Goal: Find specific page/section: Find specific page/section

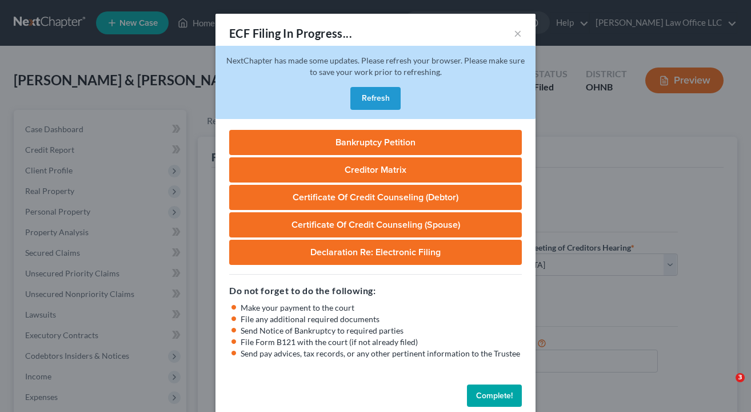
select select "3"
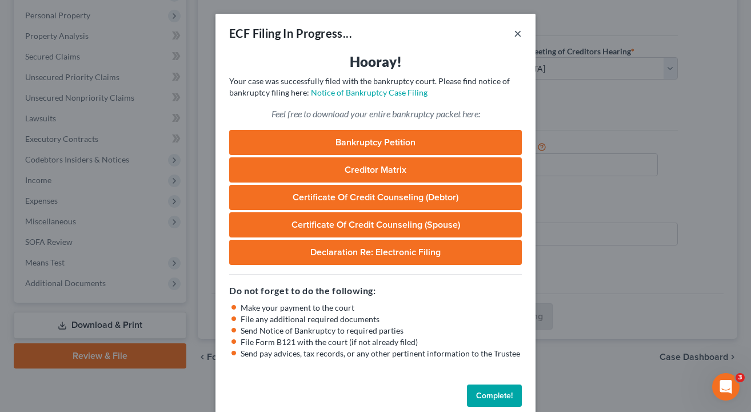
click at [516, 35] on button "×" at bounding box center [518, 33] width 8 height 14
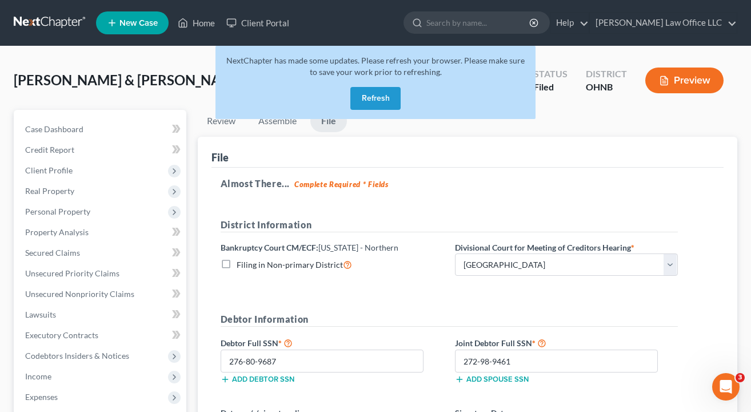
click at [370, 94] on button "Refresh" at bounding box center [375, 98] width 50 height 23
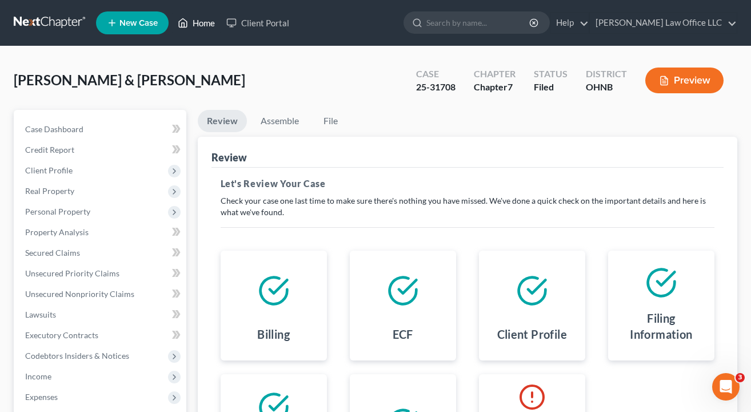
click at [200, 21] on link "Home" at bounding box center [196, 23] width 49 height 21
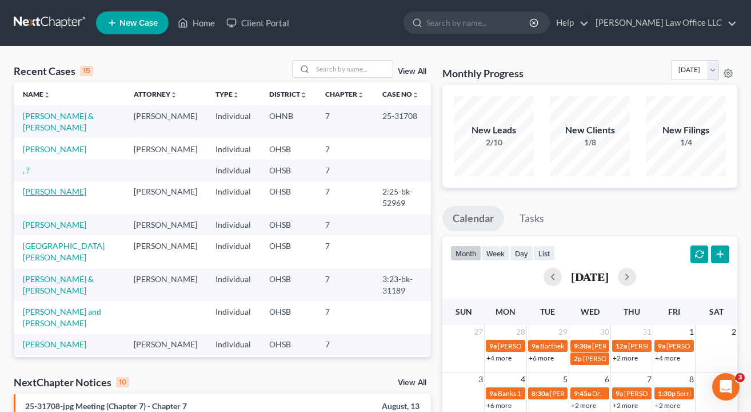
click at [48, 196] on link "Ayala, Uliser" at bounding box center [54, 191] width 63 height 10
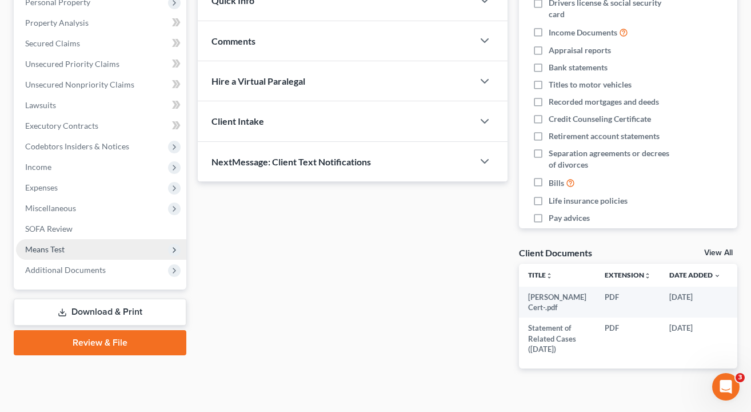
scroll to position [210, 0]
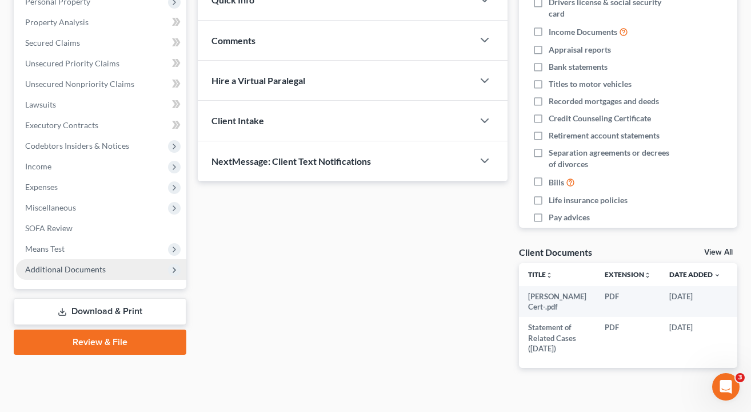
click at [53, 268] on span "Additional Documents" at bounding box center [65, 269] width 81 height 10
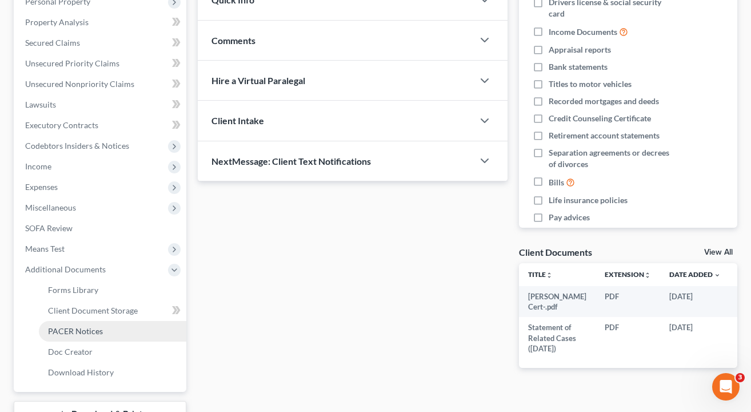
click at [67, 333] on span "PACER Notices" at bounding box center [75, 331] width 55 height 10
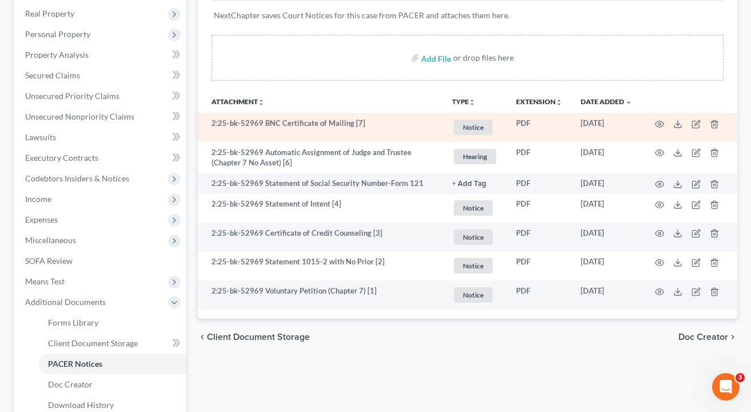
scroll to position [178, 0]
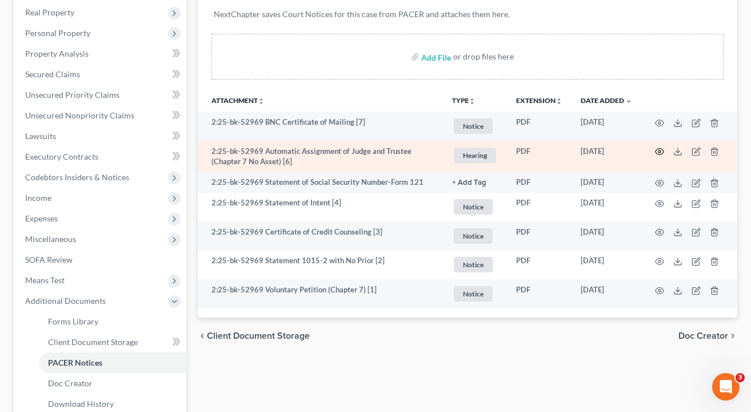
click at [658, 149] on icon "button" at bounding box center [660, 152] width 9 height 6
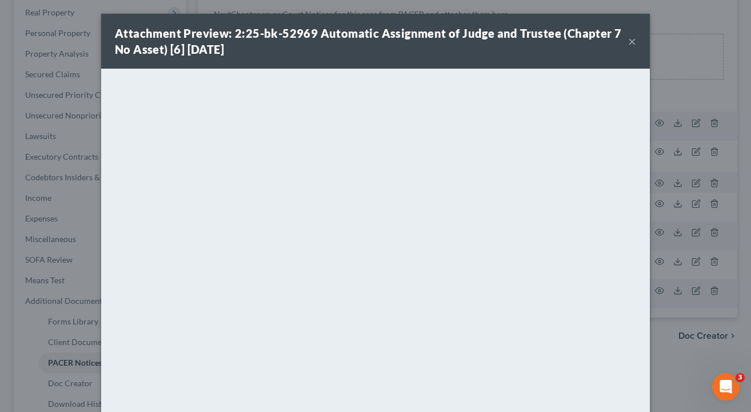
click at [634, 41] on button "×" at bounding box center [632, 41] width 8 height 14
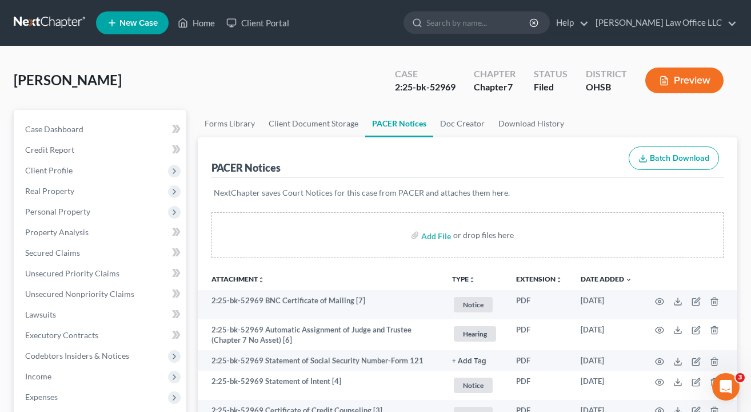
scroll to position [0, 0]
click at [63, 134] on link "Case Dashboard" at bounding box center [101, 129] width 170 height 21
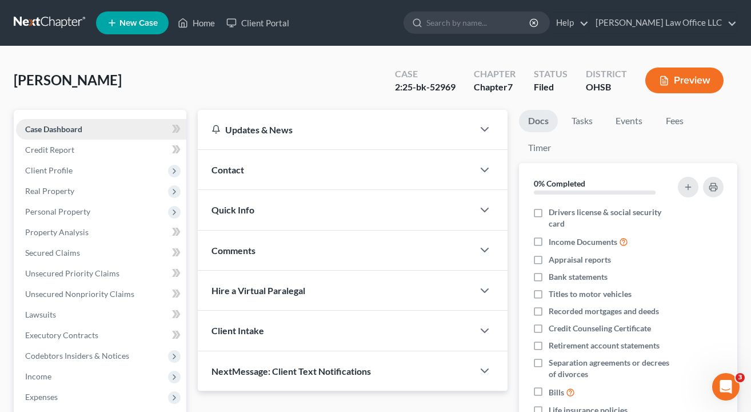
click at [63, 128] on span "Case Dashboard" at bounding box center [53, 129] width 57 height 10
